Goal: Information Seeking & Learning: Compare options

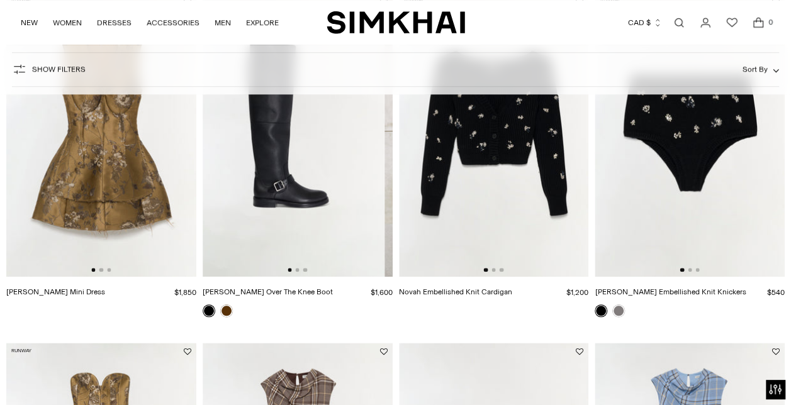
scroll to position [0, 9]
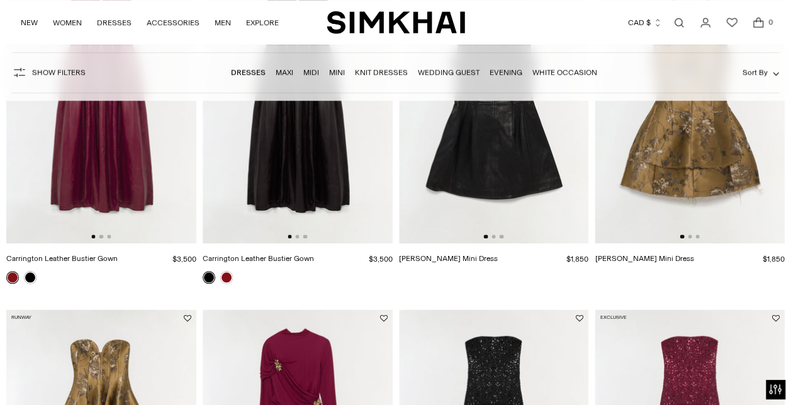
scroll to position [585, 0]
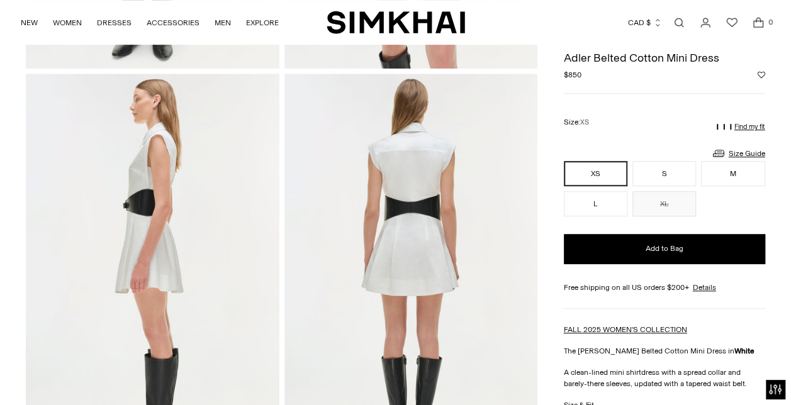
scroll to position [403, 0]
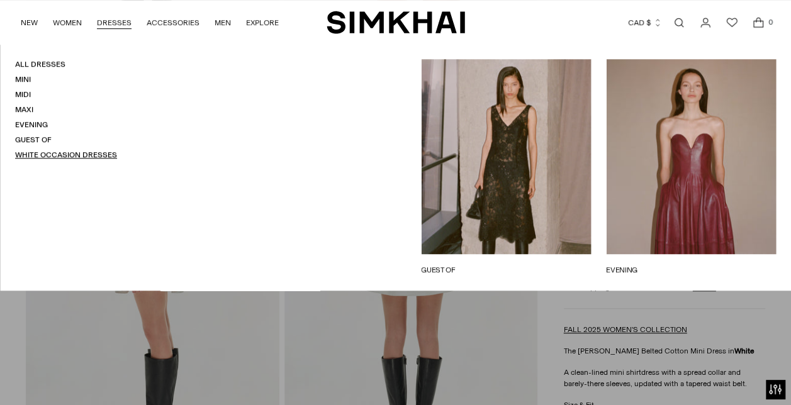
click at [70, 156] on link "White Occasion Dresses" at bounding box center [66, 154] width 102 height 9
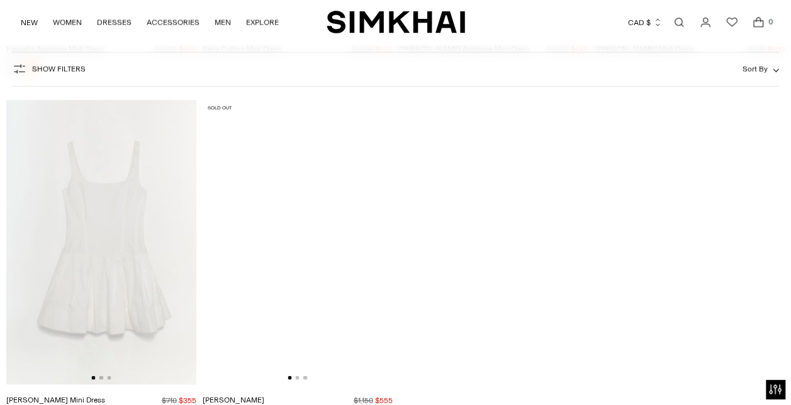
scroll to position [6041, 0]
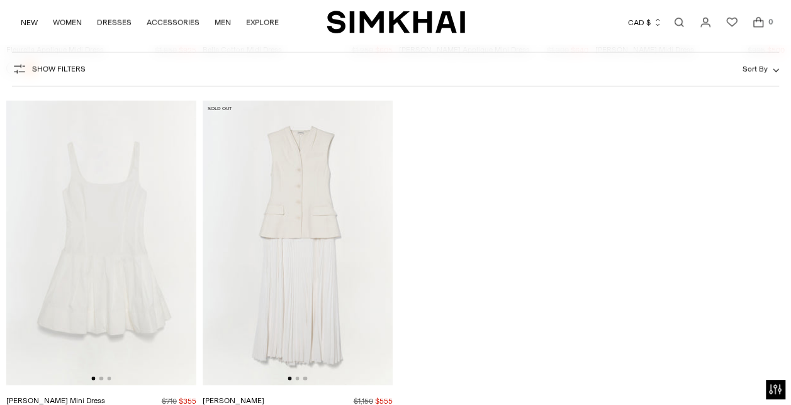
click at [138, 271] on img at bounding box center [101, 243] width 190 height 285
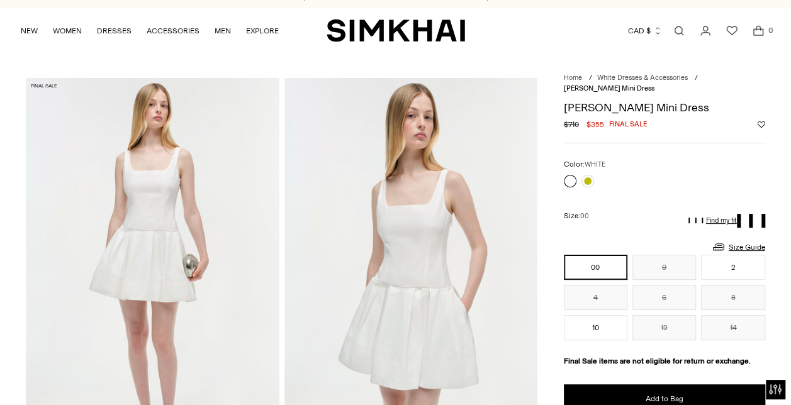
scroll to position [13, 0]
